Goal: Transaction & Acquisition: Download file/media

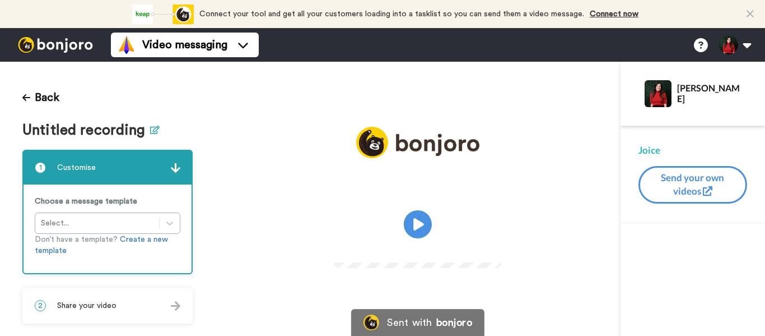
click at [152, 129] on icon at bounding box center [155, 129] width 10 height 8
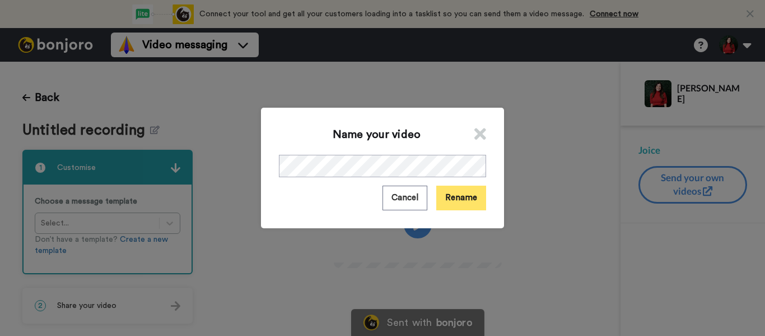
click at [462, 190] on button "Rename" at bounding box center [461, 197] width 50 height 24
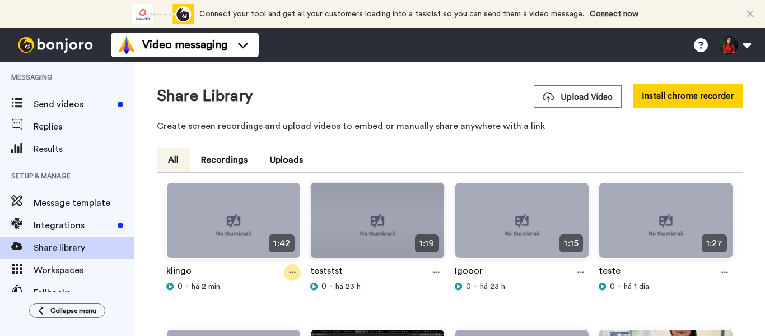
click at [289, 275] on icon at bounding box center [292, 272] width 7 height 8
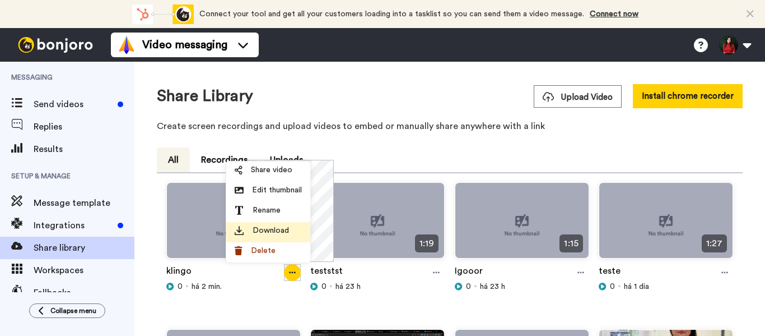
click at [281, 227] on span "Download" at bounding box center [271, 230] width 36 height 11
